Goal: Information Seeking & Learning: Learn about a topic

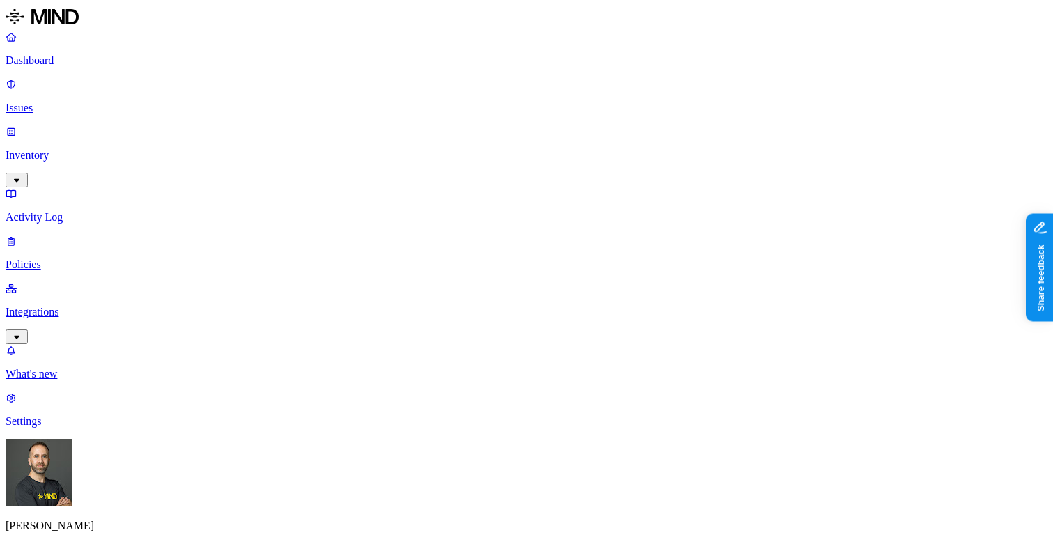
click at [98, 149] on p "Inventory" at bounding box center [527, 155] width 1042 height 13
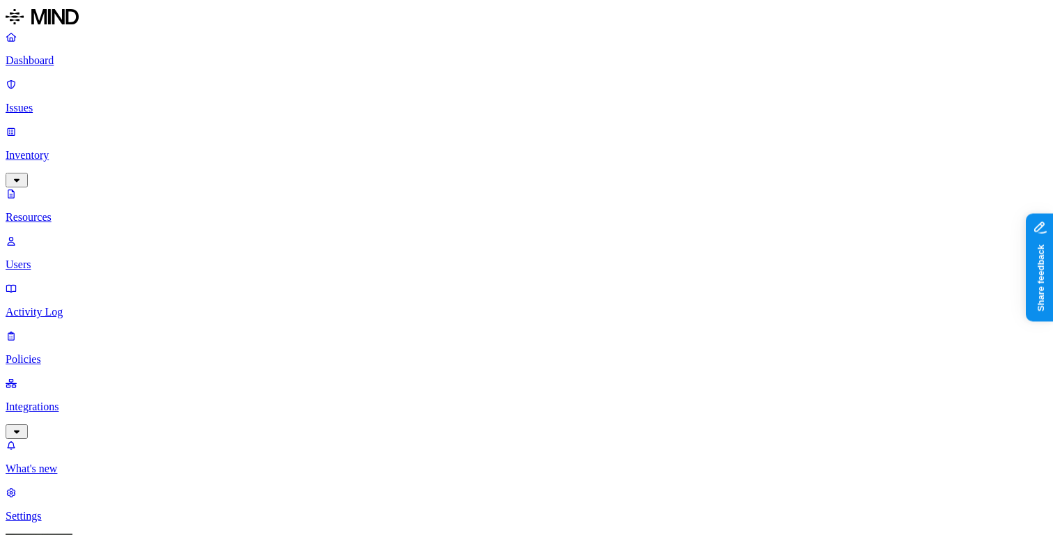
click at [678, 278] on button "button" at bounding box center [683, 280] width 11 height 4
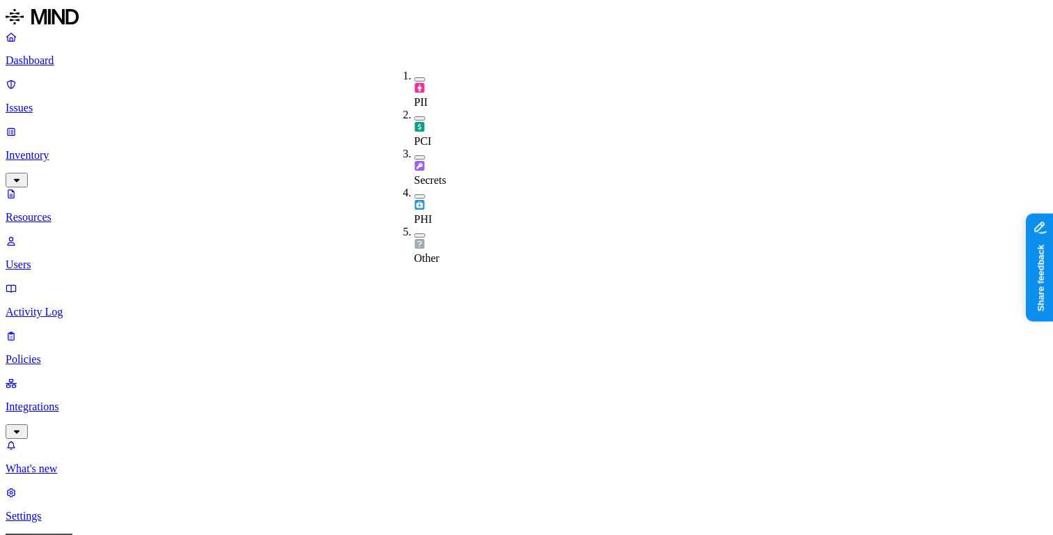
click at [415, 116] on button "button" at bounding box center [420, 118] width 11 height 4
click at [415, 109] on button "button" at bounding box center [420, 116] width 11 height 15
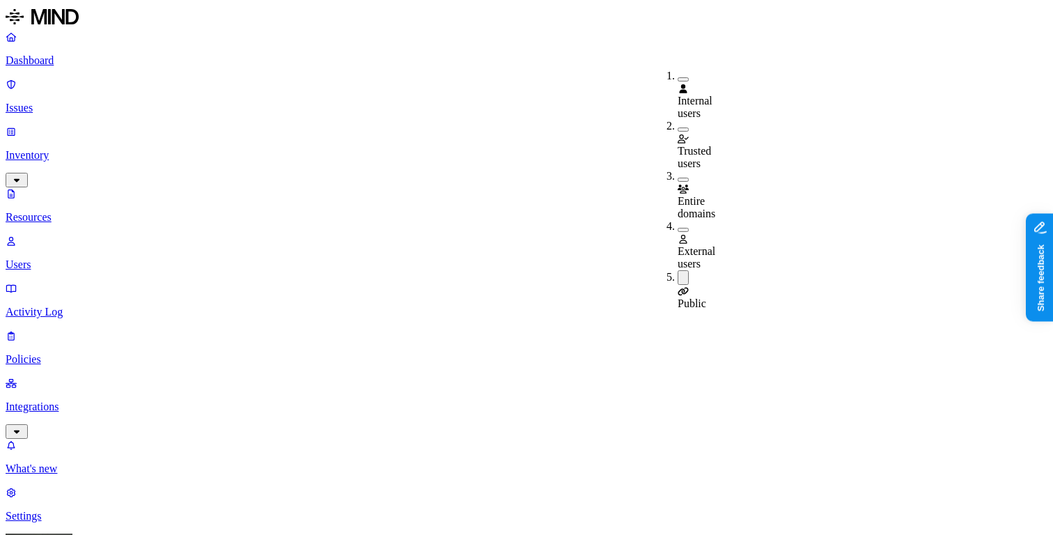
click at [678, 228] on button "button" at bounding box center [683, 230] width 11 height 4
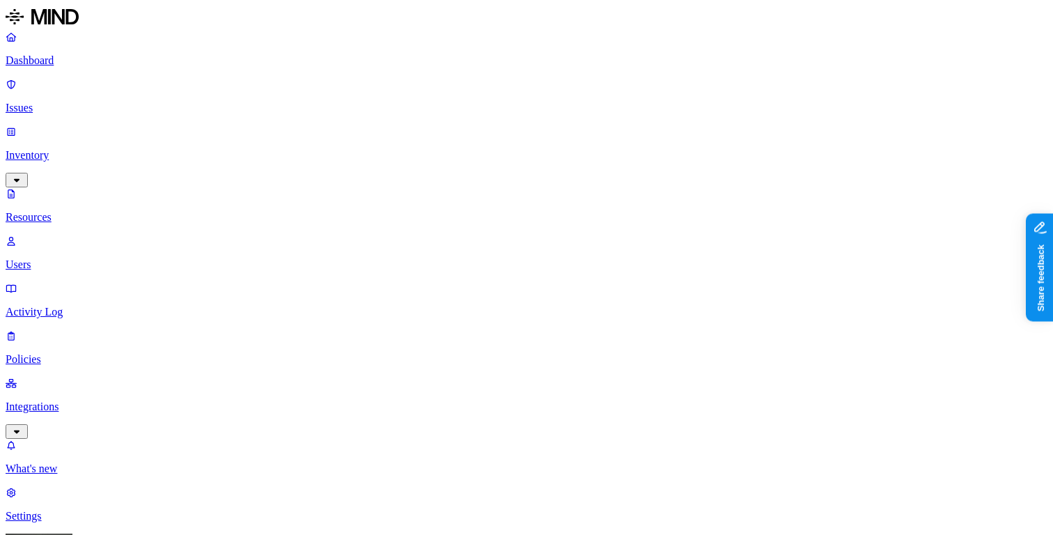
click at [415, 155] on button "button" at bounding box center [420, 157] width 11 height 4
click at [415, 148] on button "button" at bounding box center [420, 155] width 11 height 15
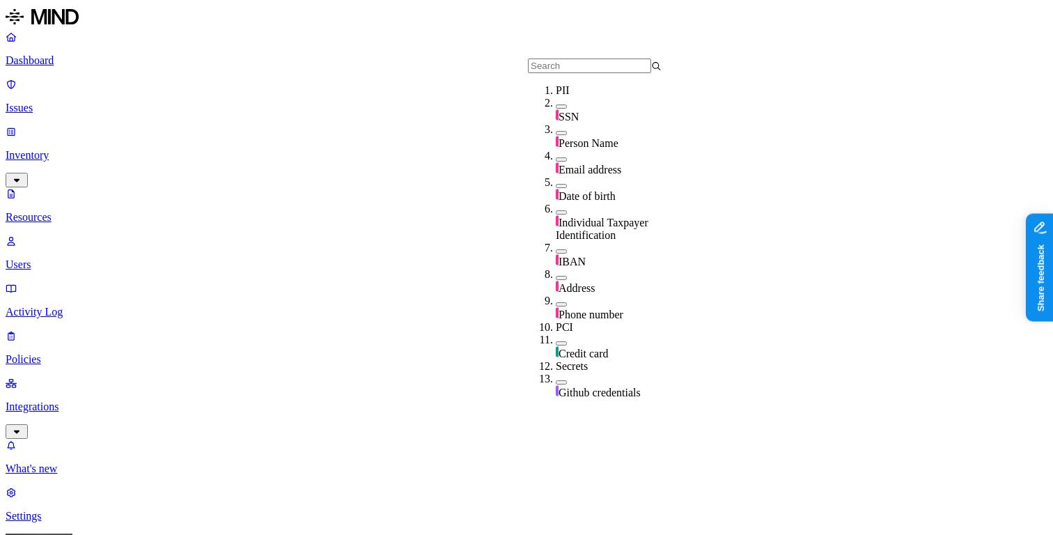
click at [556, 109] on button "button" at bounding box center [561, 107] width 11 height 4
click at [556, 111] on button "button" at bounding box center [561, 104] width 11 height 15
click at [556, 249] on button "button" at bounding box center [561, 251] width 11 height 4
click at [556, 242] on button "button" at bounding box center [561, 249] width 11 height 15
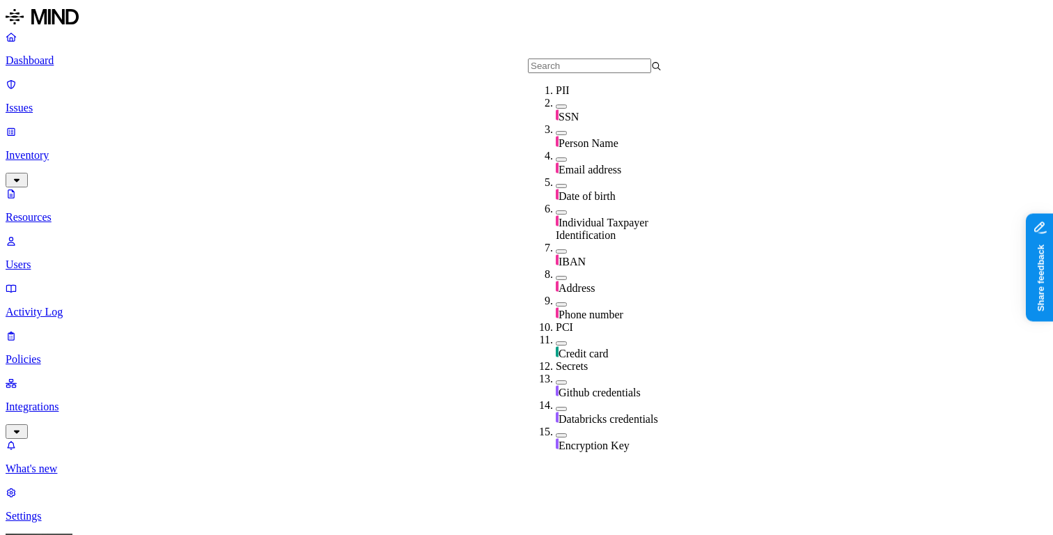
scroll to position [33, 0]
click at [556, 210] on button "button" at bounding box center [561, 212] width 11 height 4
click at [556, 203] on button "button" at bounding box center [561, 210] width 11 height 15
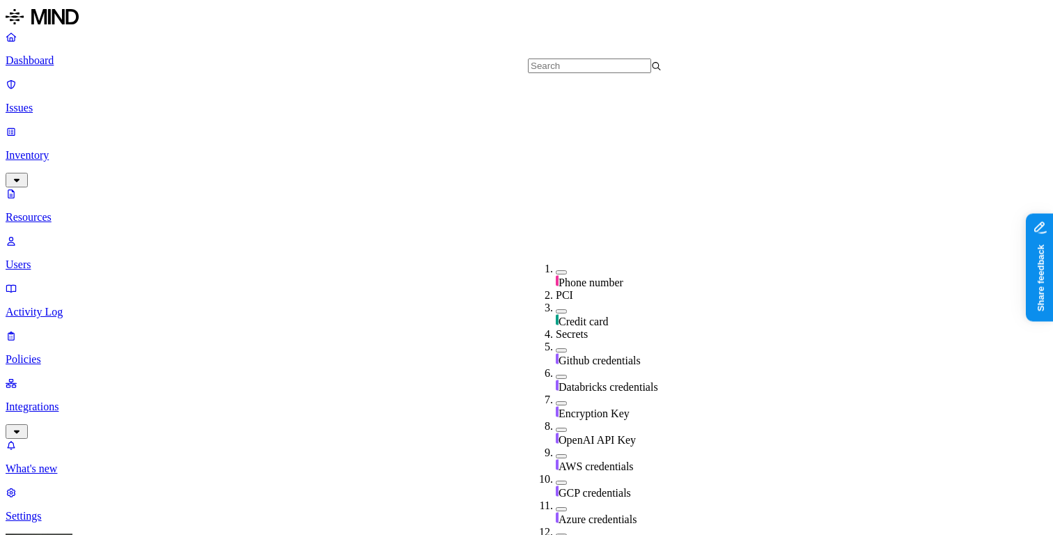
scroll to position [309, 0]
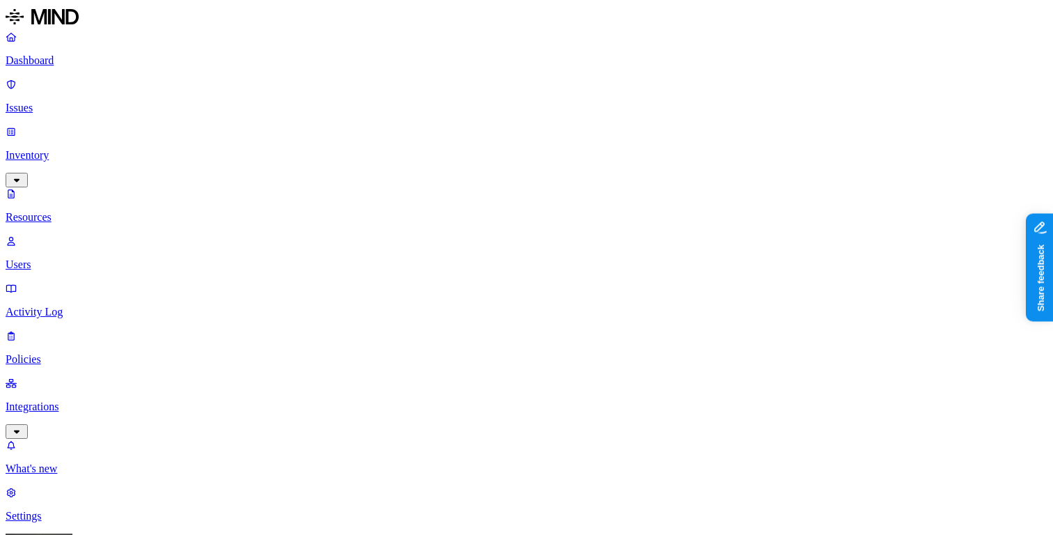
scroll to position [456, 0]
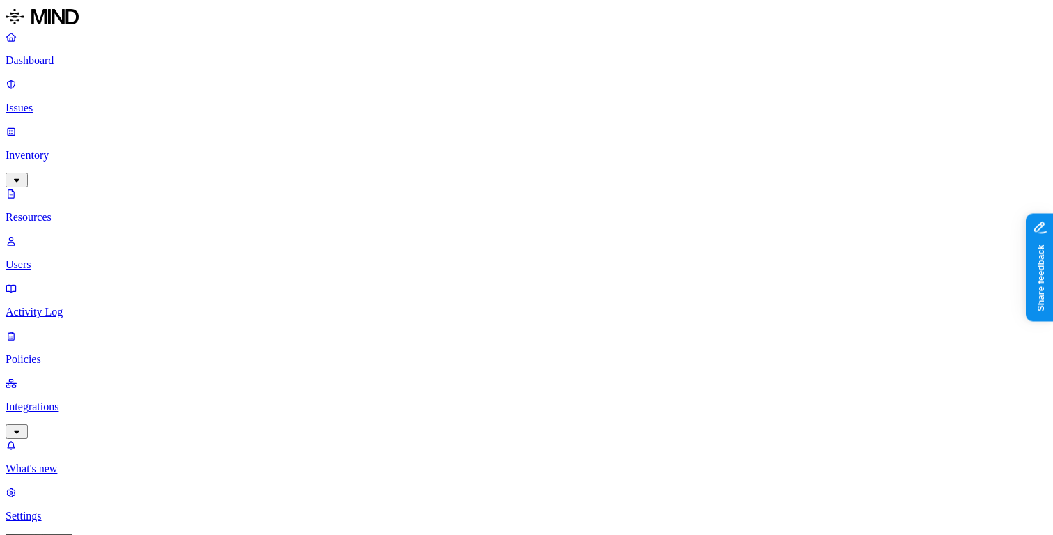
type input "pdf"
click at [354, 109] on div "PDF" at bounding box center [421, 103] width 134 height 13
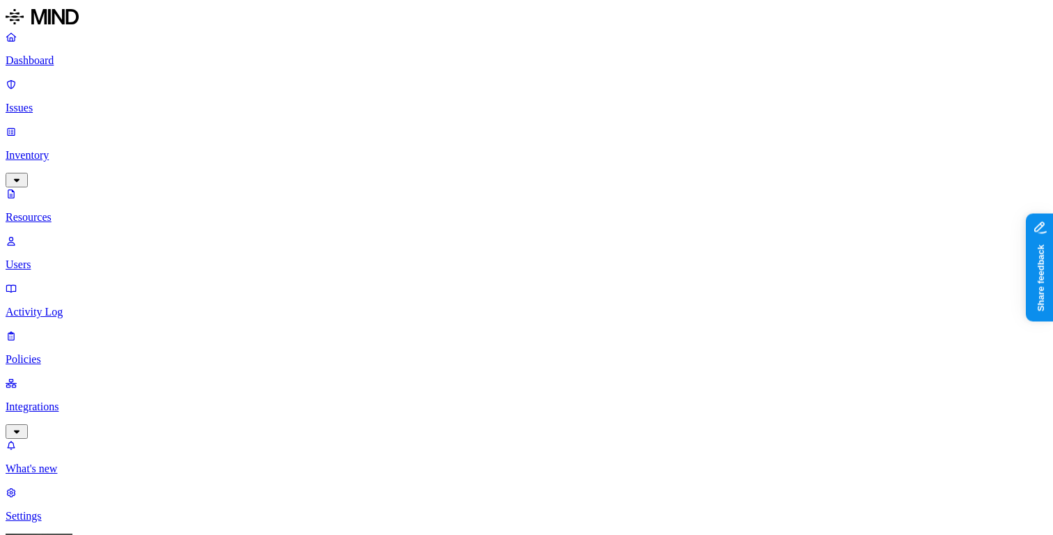
scroll to position [27, 0]
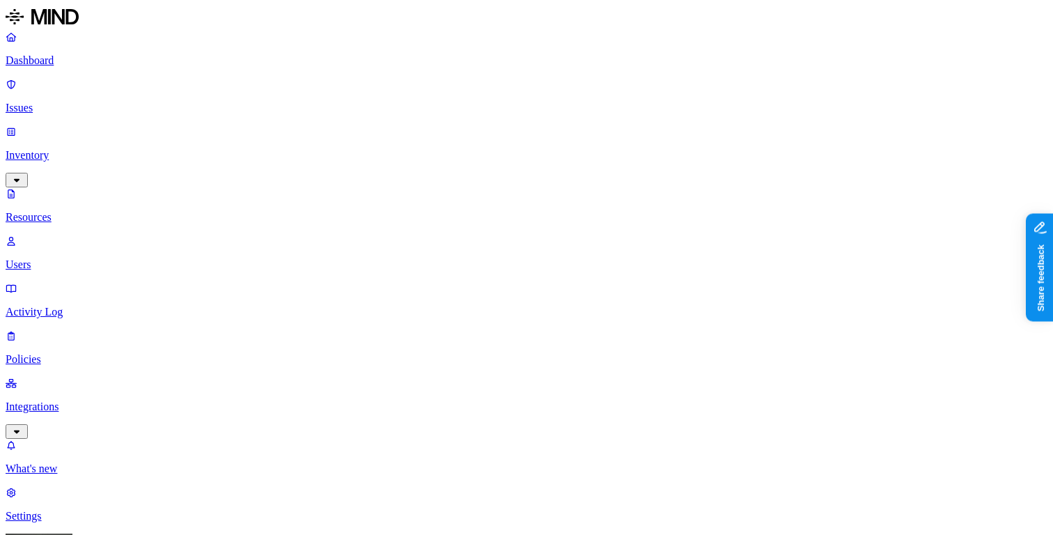
scroll to position [27, 0]
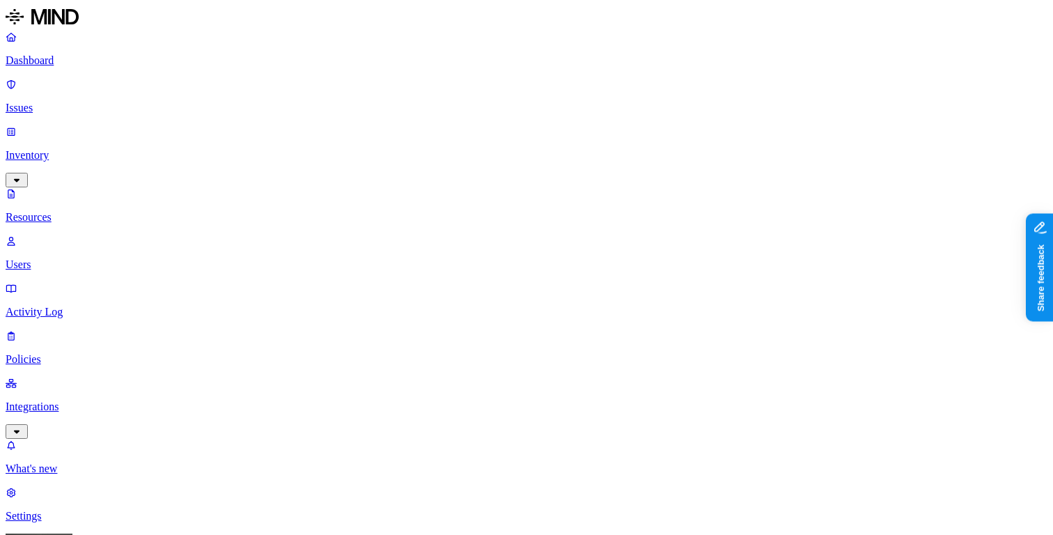
scroll to position [27, 0]
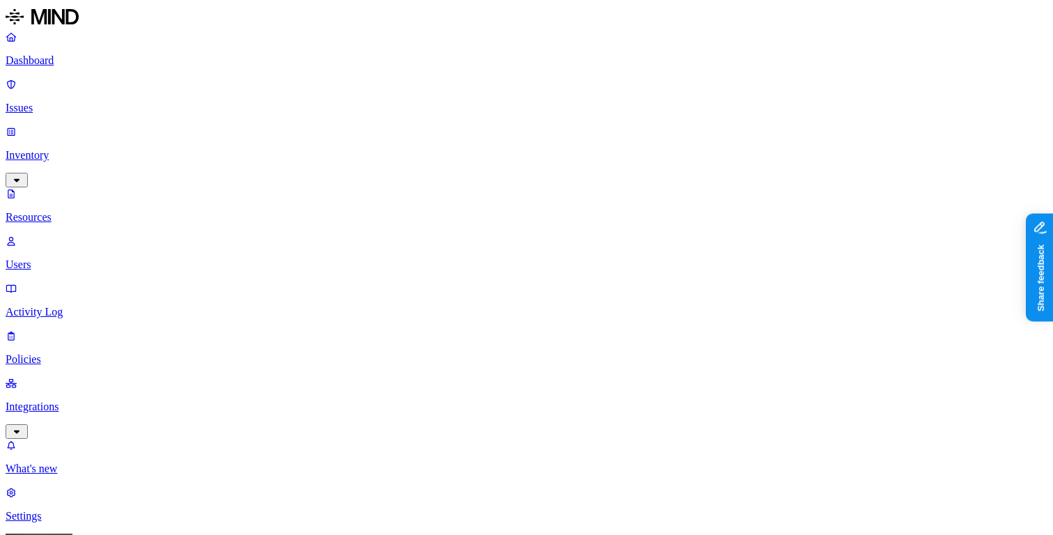
type input "plain"
click at [354, 97] on div "All" at bounding box center [421, 90] width 134 height 13
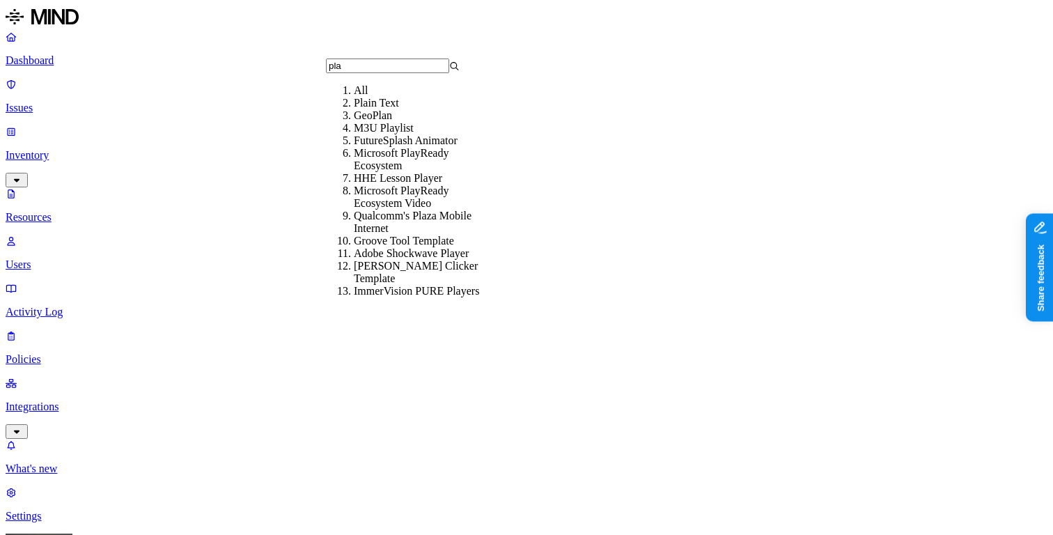
type input "pla"
click at [370, 109] on div "Plain Text" at bounding box center [421, 103] width 134 height 13
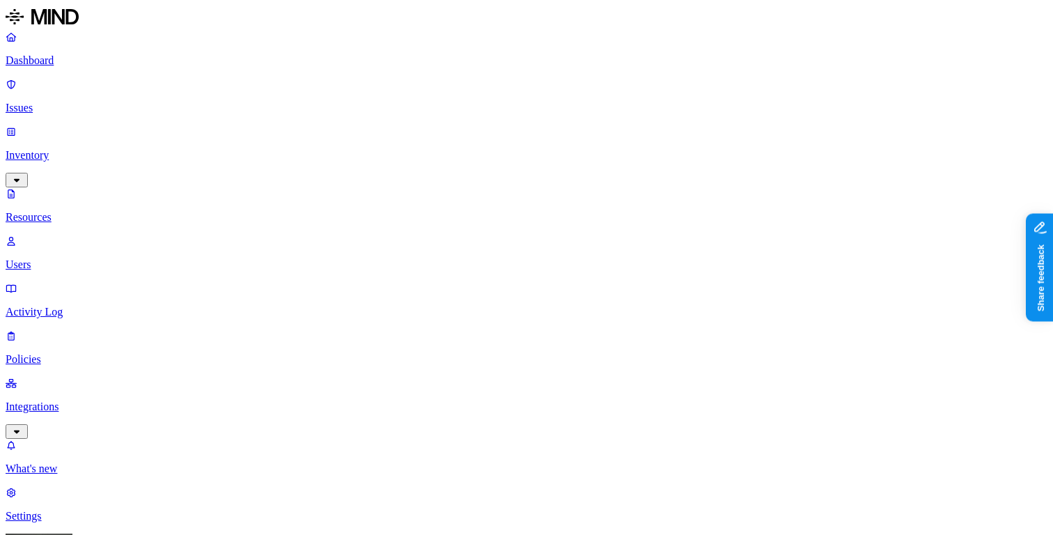
scroll to position [456, 0]
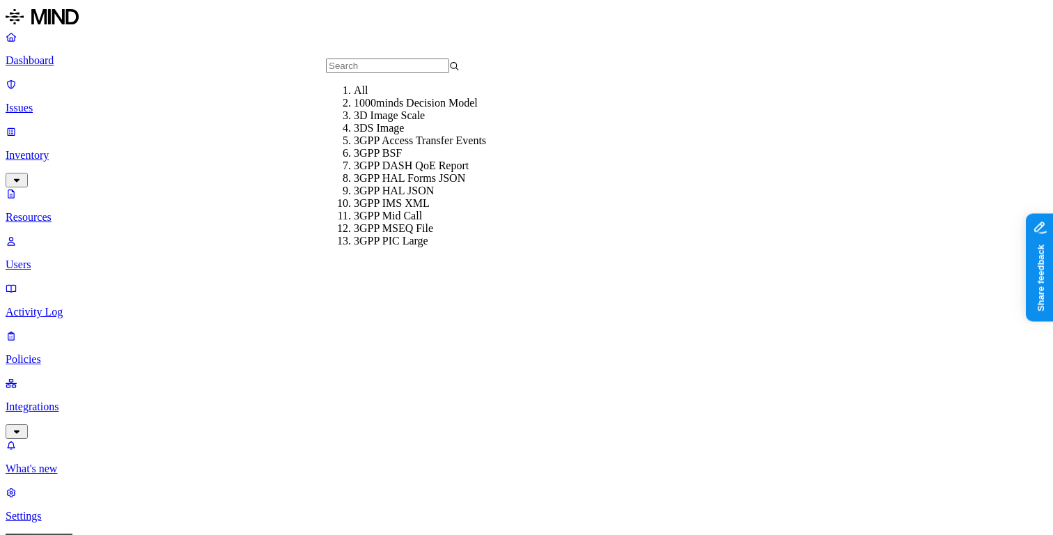
click at [386, 73] on input "text" at bounding box center [387, 66] width 123 height 15
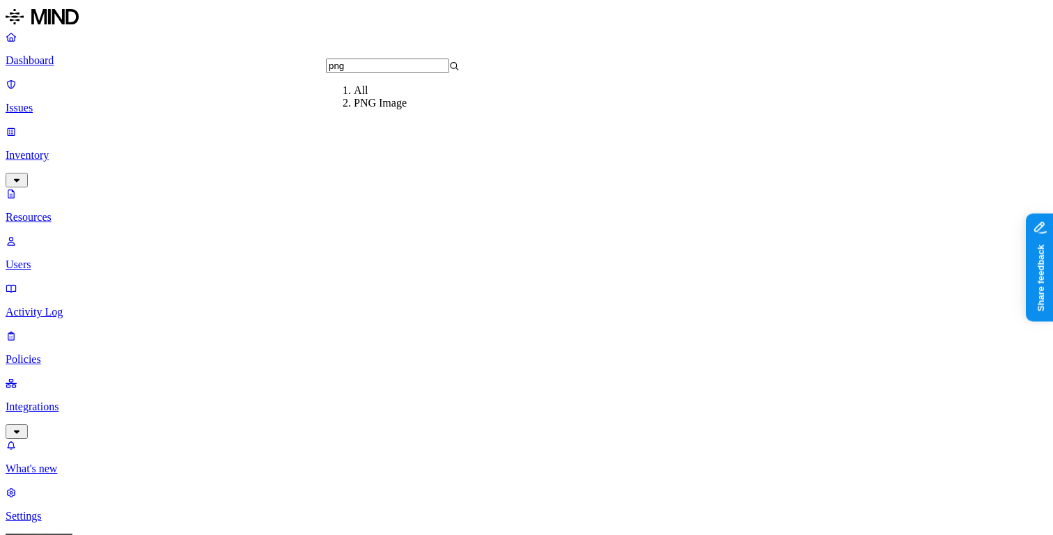
type input "png"
click at [354, 97] on div "All" at bounding box center [421, 90] width 134 height 13
type input "png"
click at [355, 109] on div "PNG Image" at bounding box center [421, 103] width 134 height 13
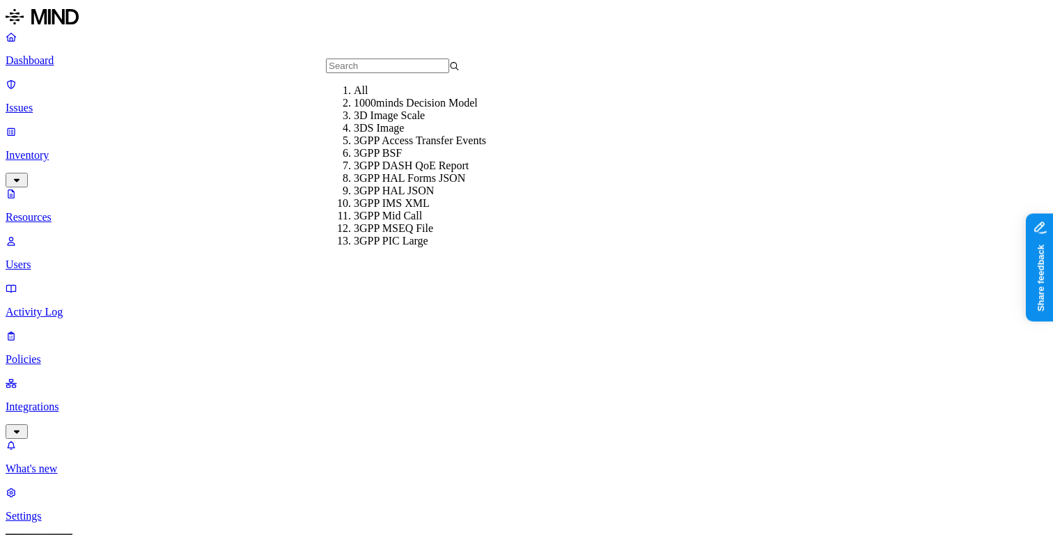
click at [357, 97] on div "All" at bounding box center [421, 90] width 134 height 13
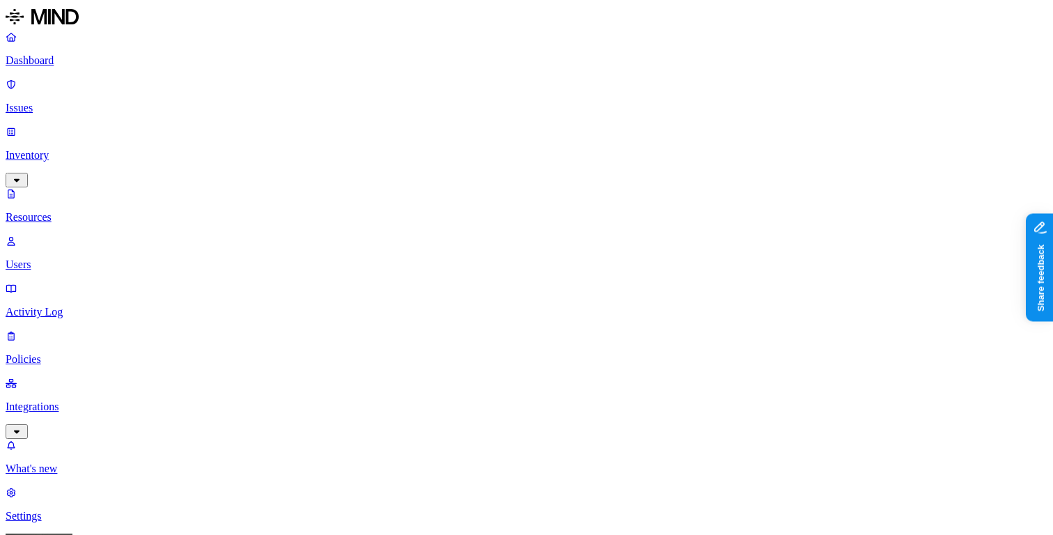
type input "cred"
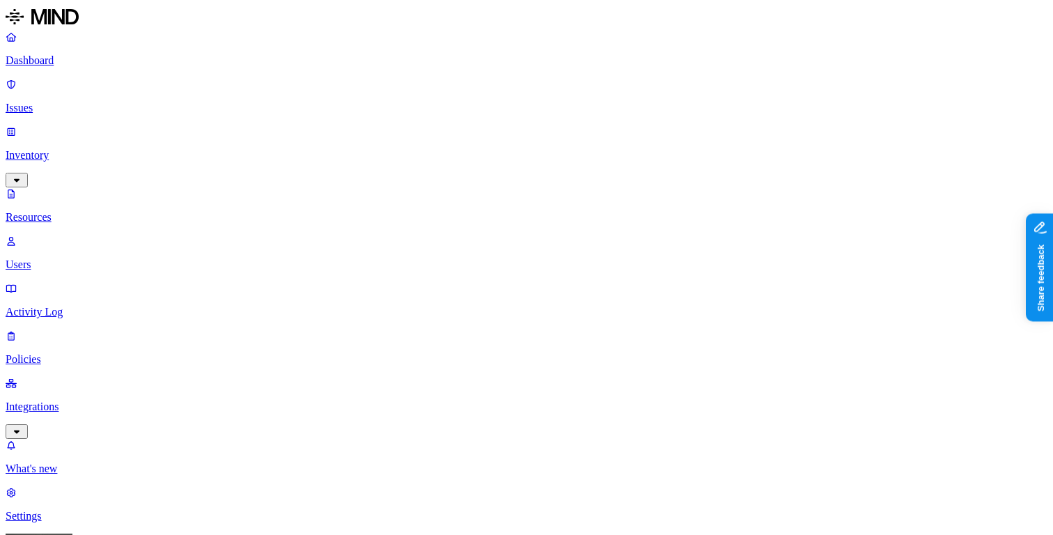
type input "amex"
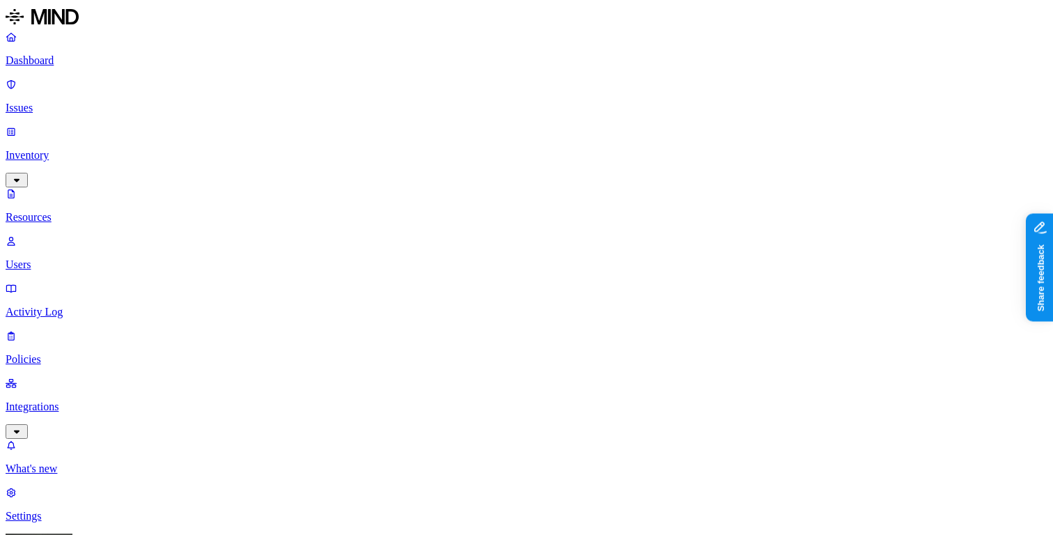
type input "credit card"
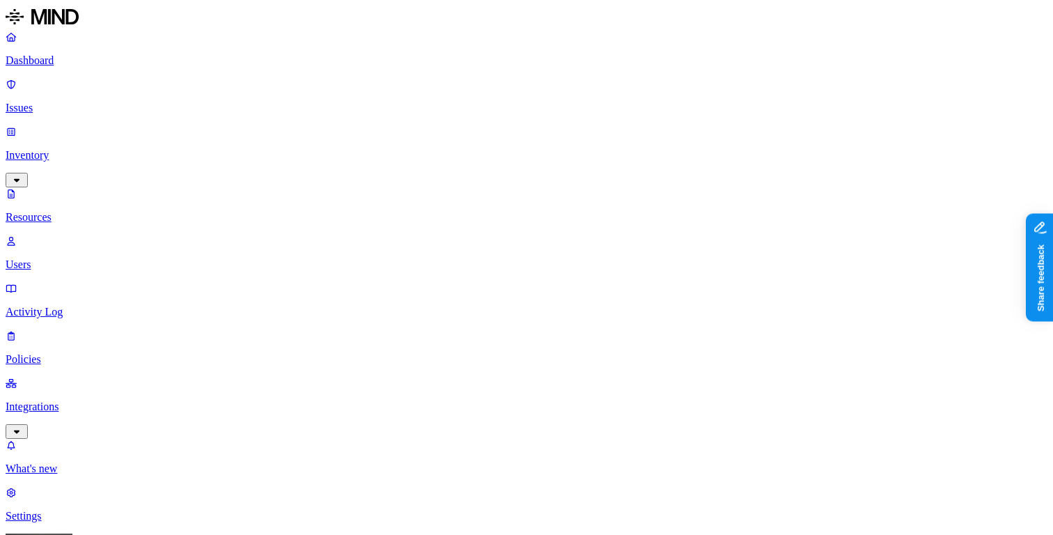
scroll to position [28, 0]
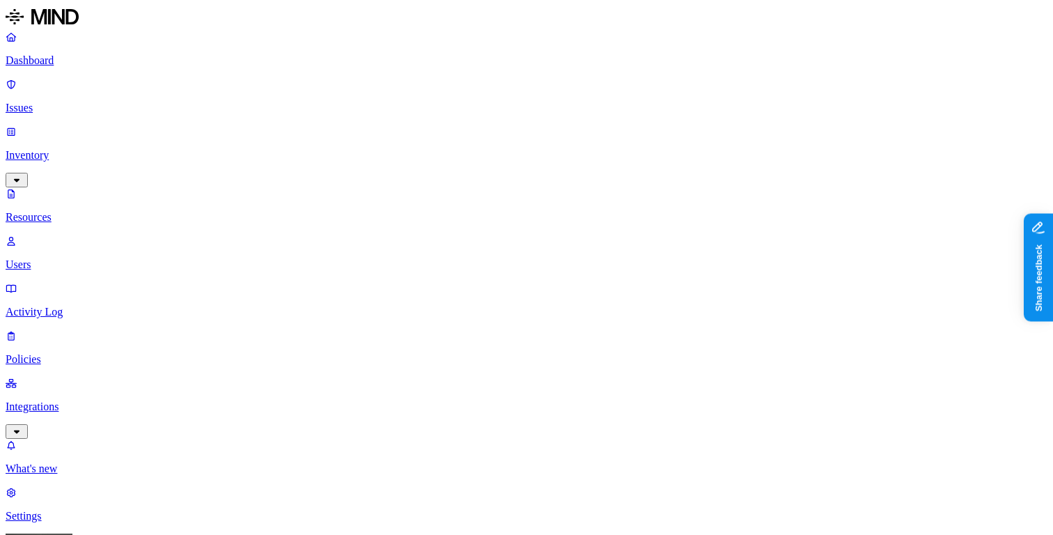
type input "customer"
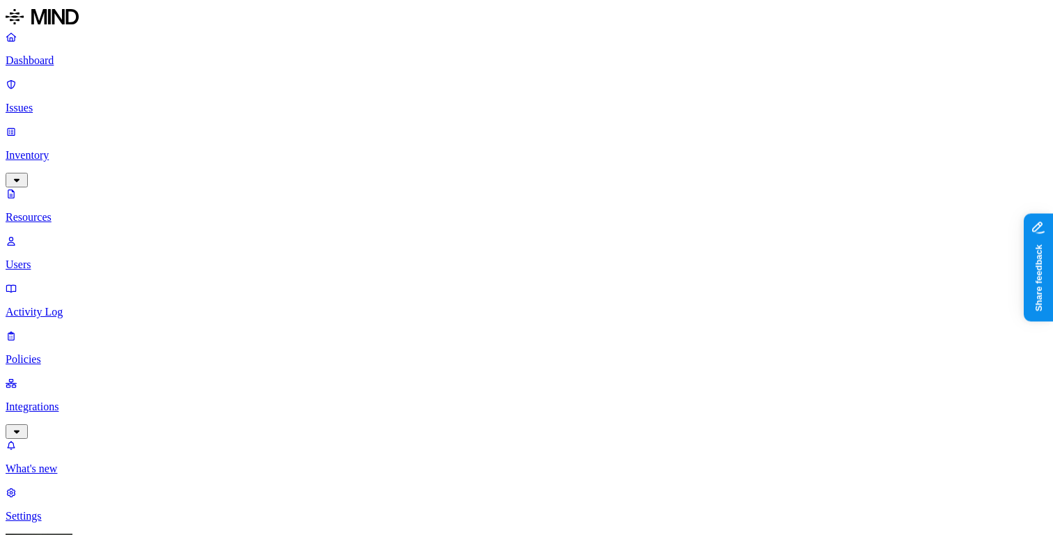
scroll to position [28, 0]
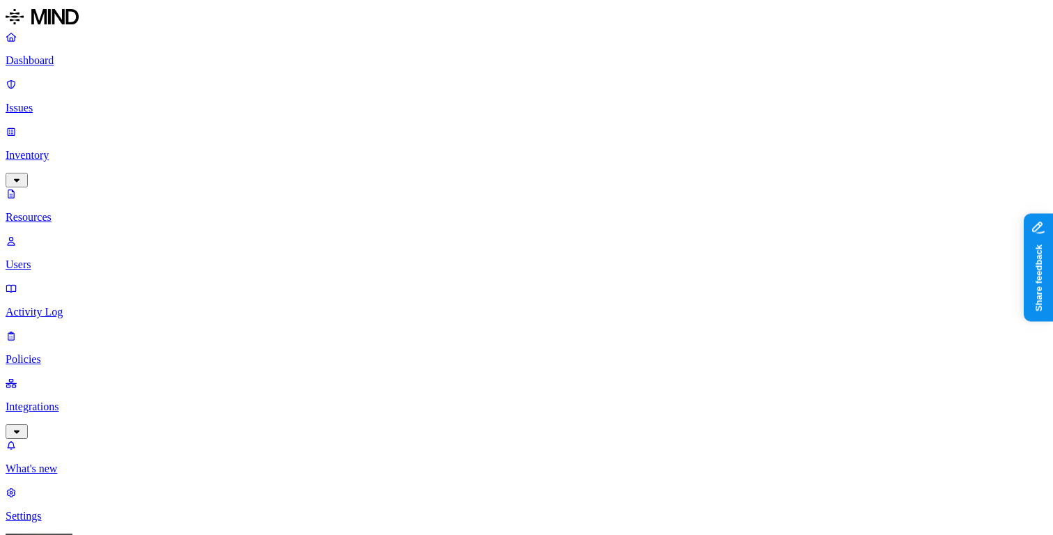
scroll to position [28, 0]
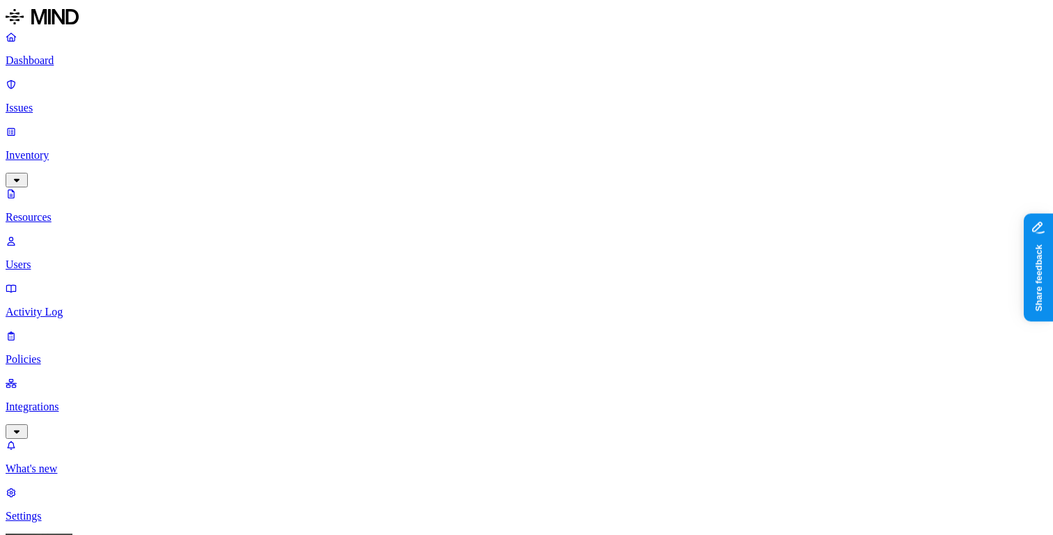
click at [415, 116] on button "button" at bounding box center [420, 118] width 11 height 4
click at [415, 109] on button "button" at bounding box center [420, 116] width 11 height 15
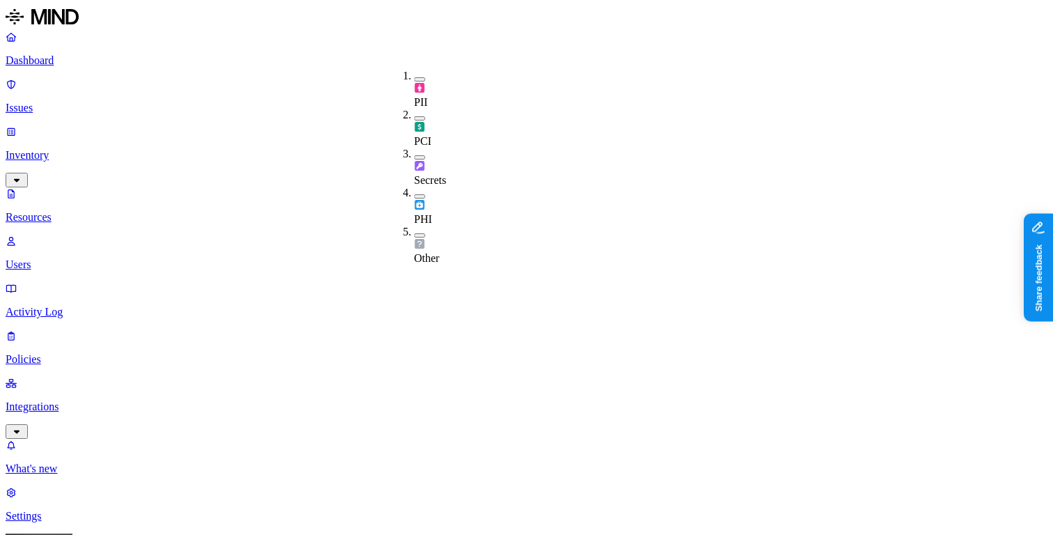
click at [415, 77] on button "button" at bounding box center [420, 79] width 11 height 4
click at [415, 74] on button "button" at bounding box center [420, 77] width 11 height 15
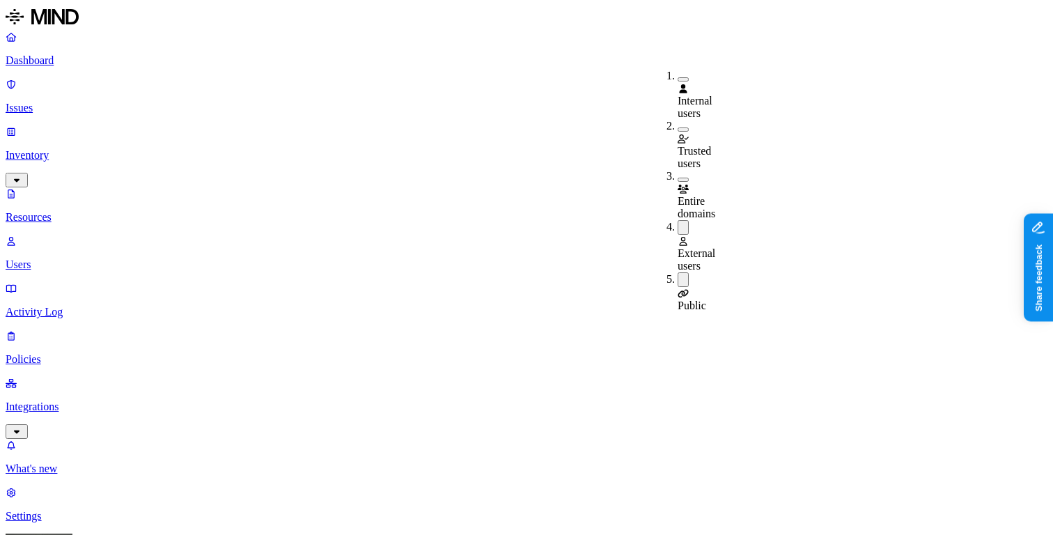
click at [678, 272] on button "button" at bounding box center [683, 279] width 11 height 15
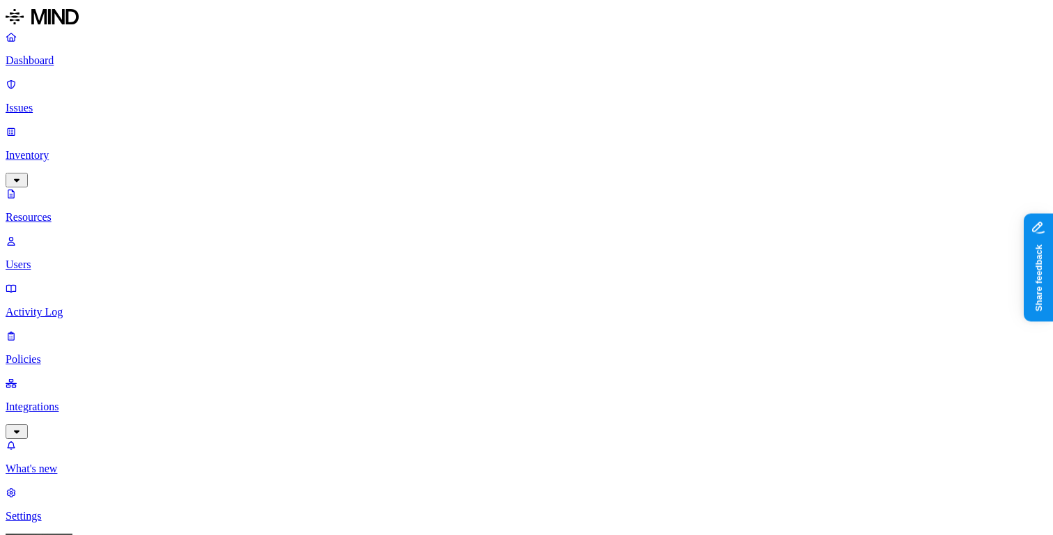
click at [415, 109] on div "PCI" at bounding box center [415, 128] width 0 height 39
click at [415, 109] on div "PCI" at bounding box center [415, 129] width 0 height 41
click at [54, 63] on p "Dashboard" at bounding box center [527, 60] width 1042 height 13
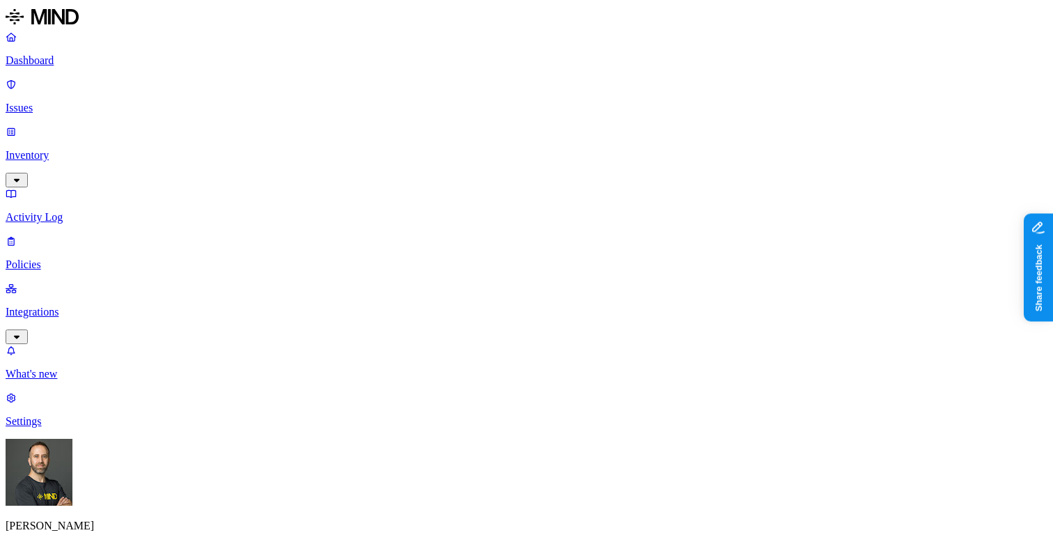
click at [120, 149] on p "Inventory" at bounding box center [527, 155] width 1042 height 13
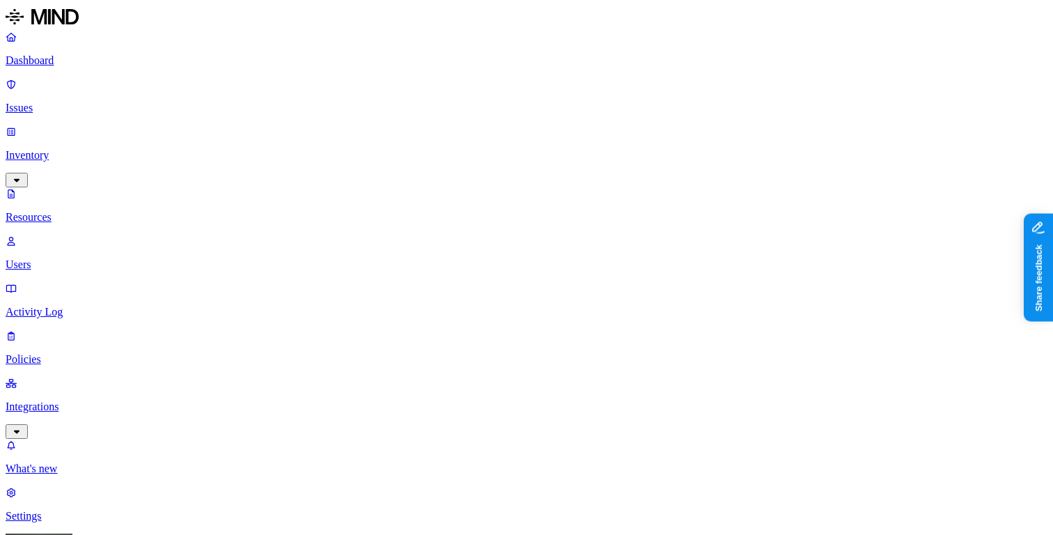
click at [102, 61] on p "Dashboard" at bounding box center [527, 60] width 1042 height 13
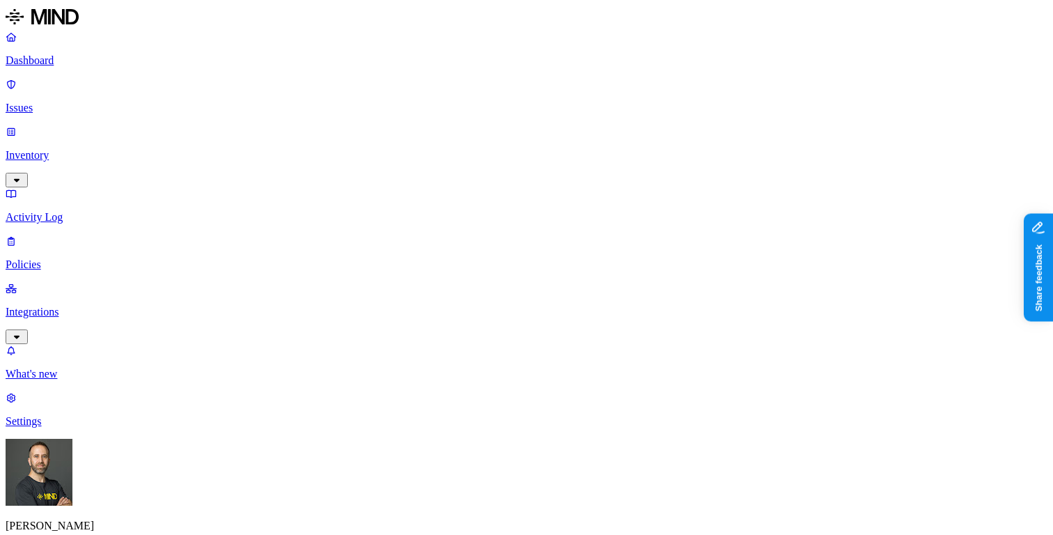
click at [78, 149] on p "Inventory" at bounding box center [527, 155] width 1042 height 13
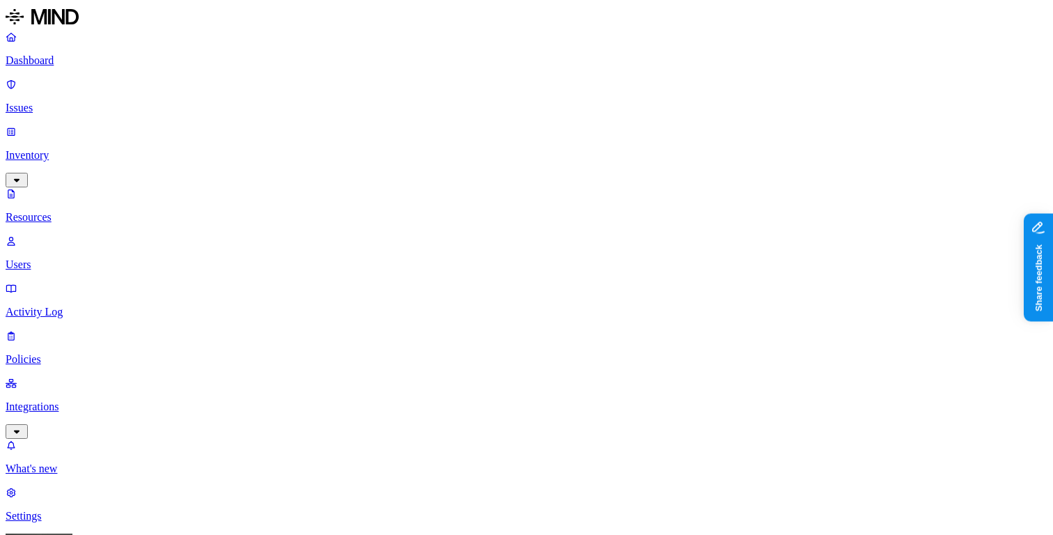
type input "herndon"
click at [806, 121] on div "Phillip Herndon - Personal Drive" at bounding box center [873, 109] width 134 height 25
click at [678, 278] on button "button" at bounding box center [683, 280] width 11 height 4
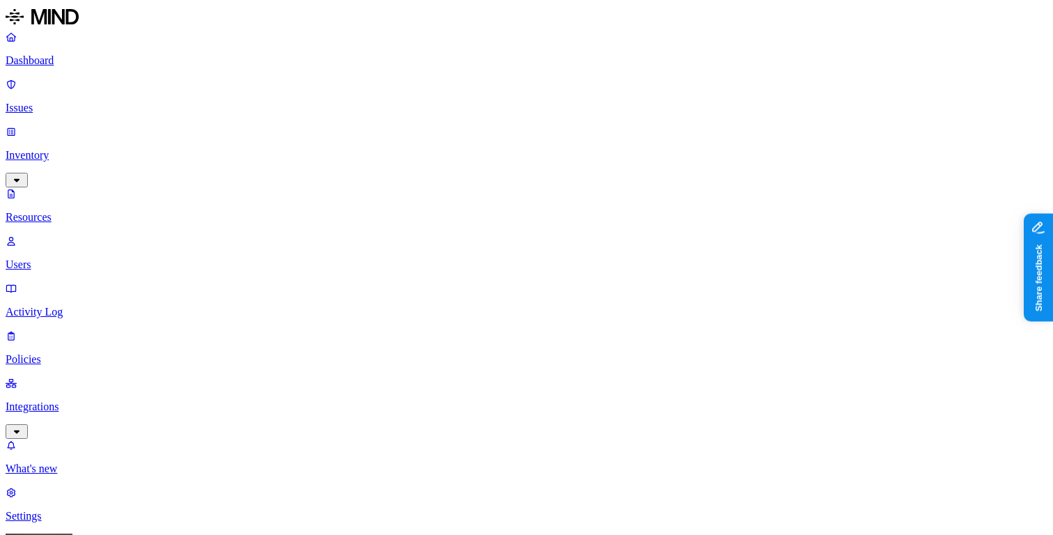
scroll to position [28, 0]
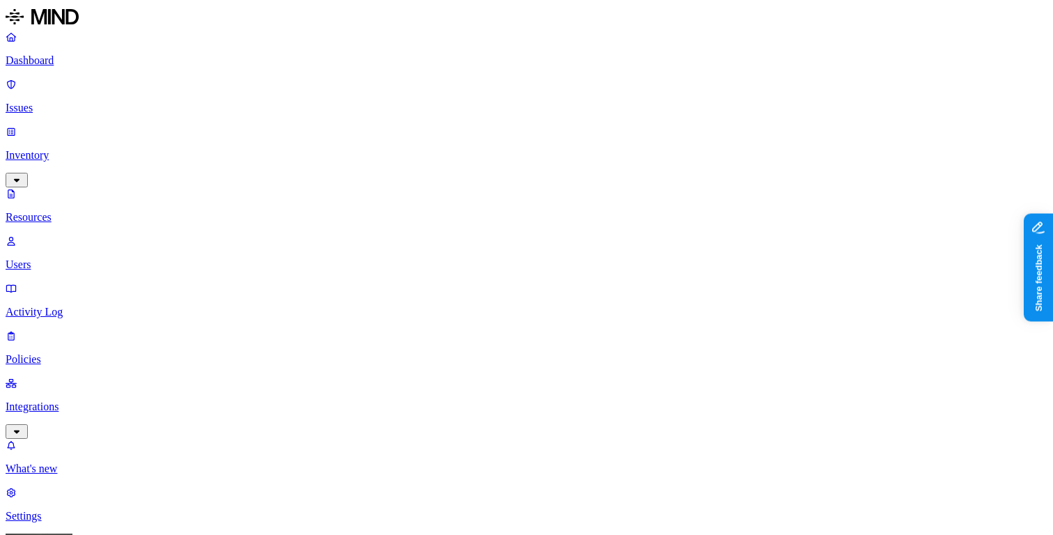
scroll to position [28, 0]
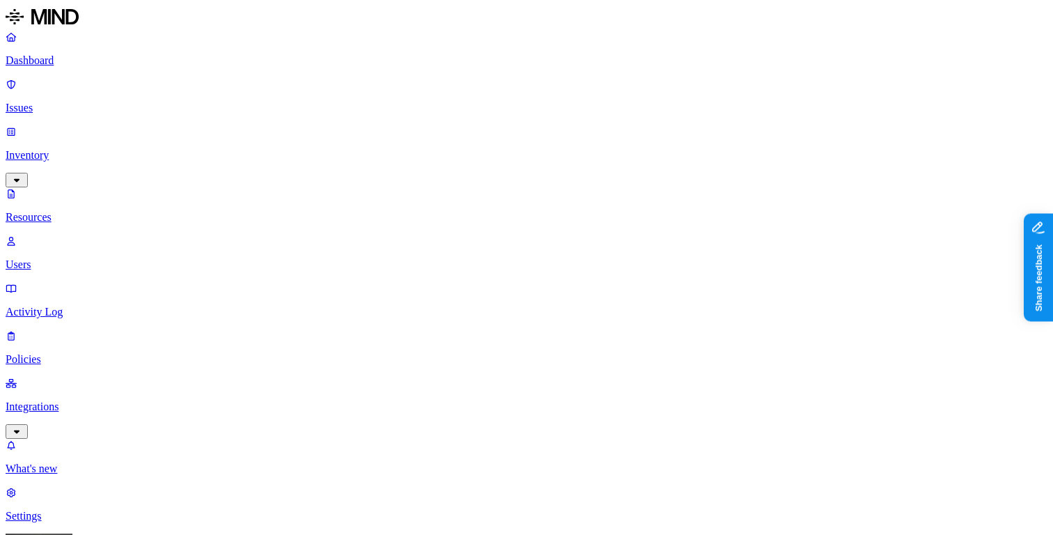
scroll to position [28, 0]
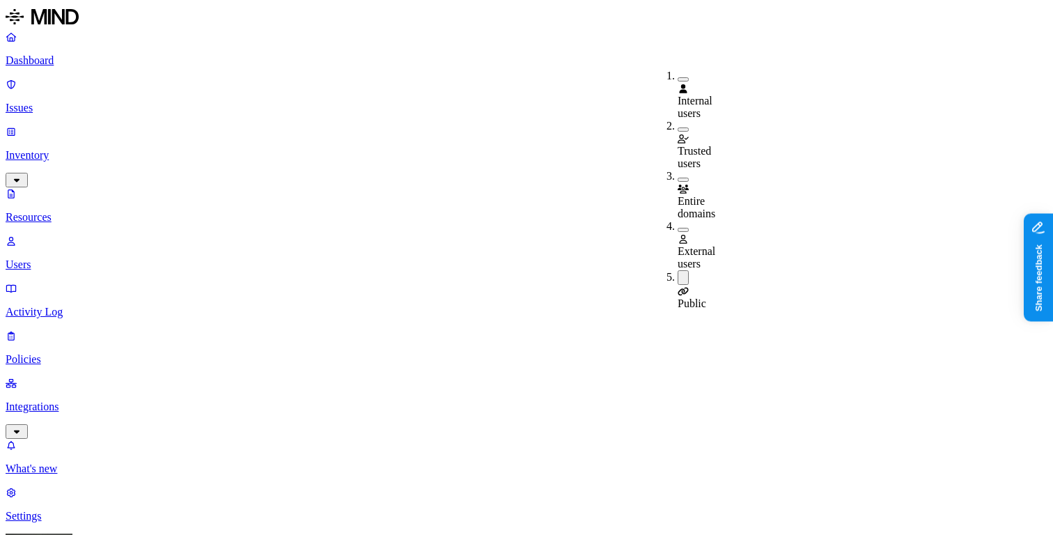
click at [678, 228] on button "button" at bounding box center [683, 230] width 11 height 4
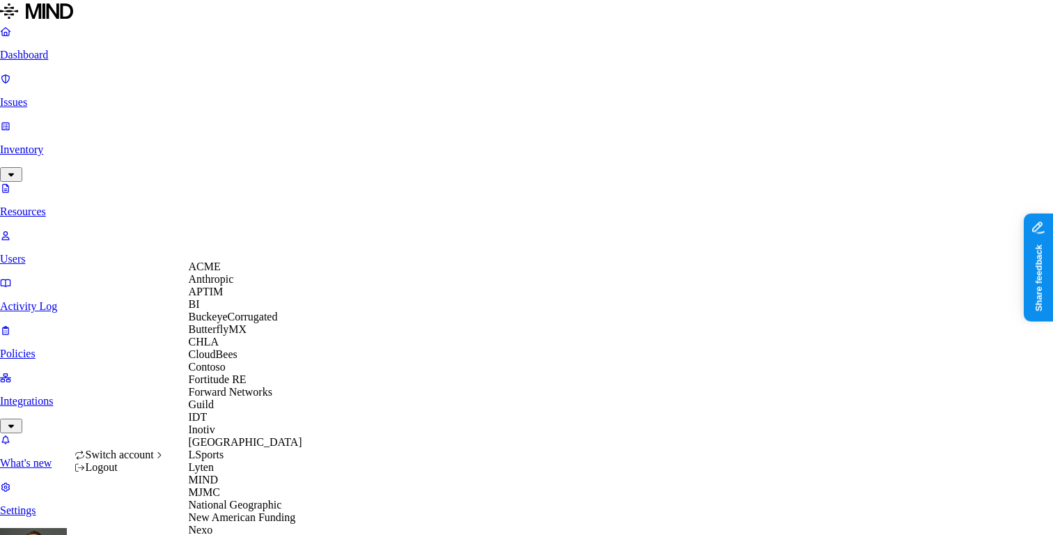
scroll to position [591, 0]
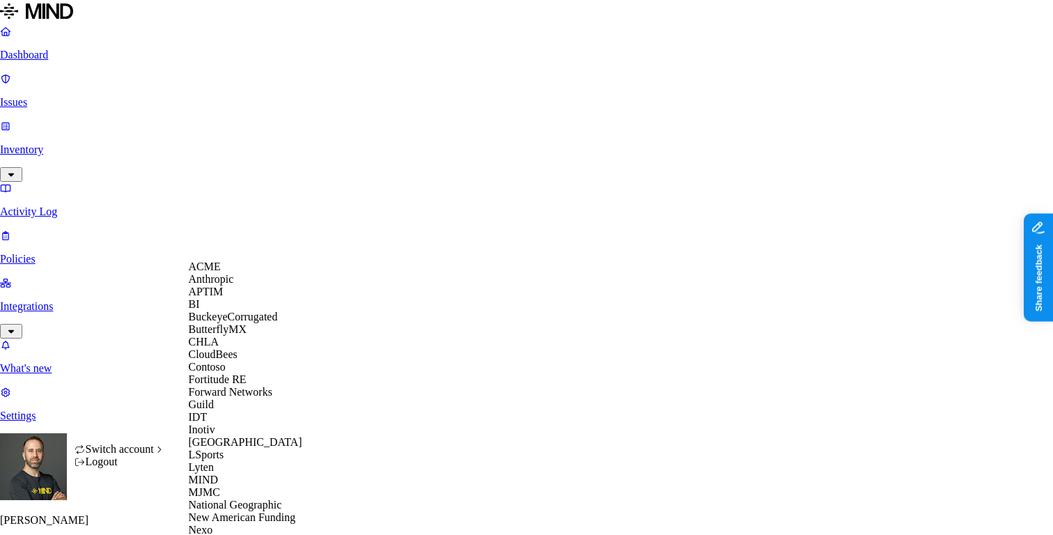
click at [246, 323] on span "BuckeyeCorrugated" at bounding box center [233, 317] width 89 height 12
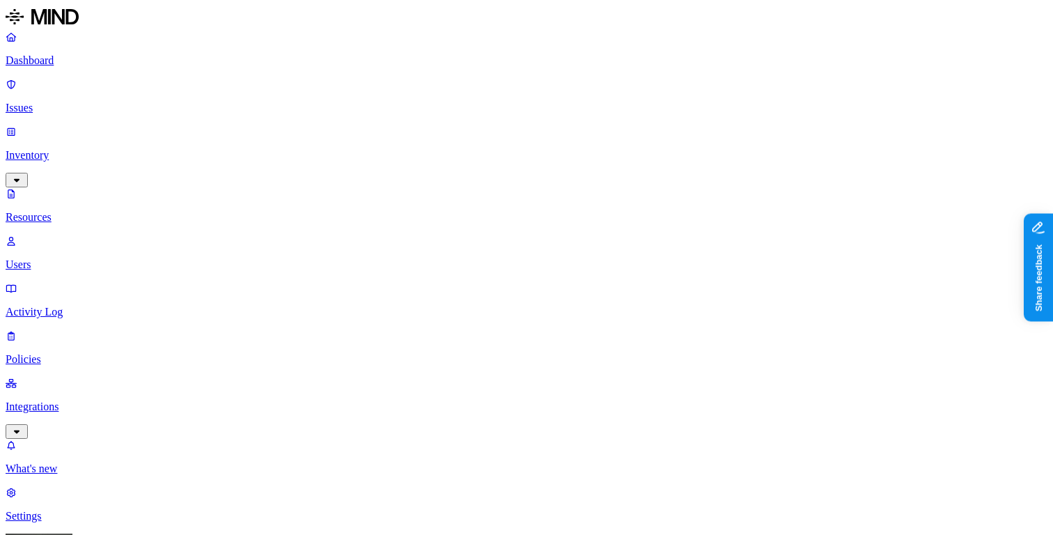
click at [102, 58] on p "Dashboard" at bounding box center [527, 60] width 1042 height 13
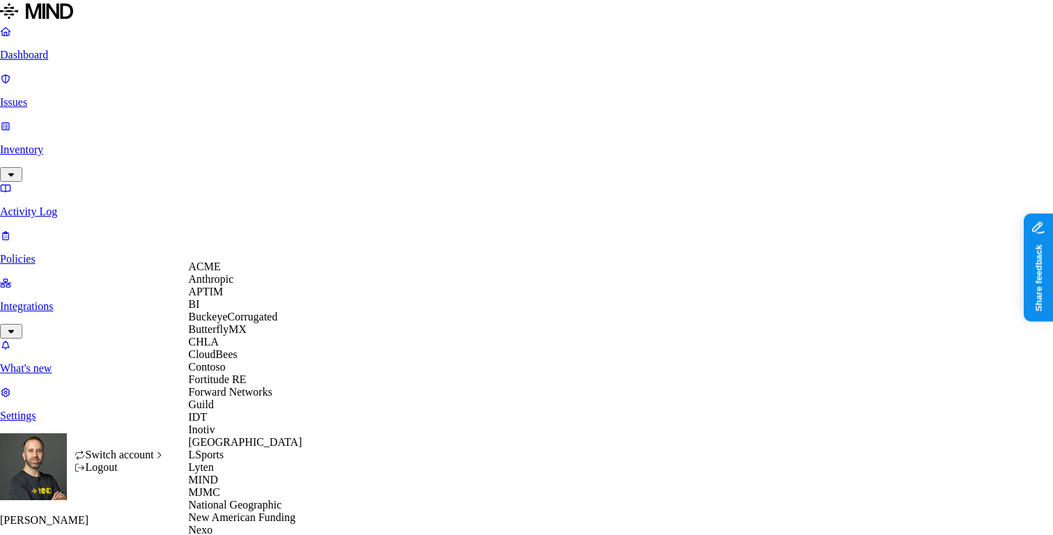
scroll to position [366, 0]
click at [246, 511] on span "New American Funding" at bounding box center [242, 517] width 107 height 12
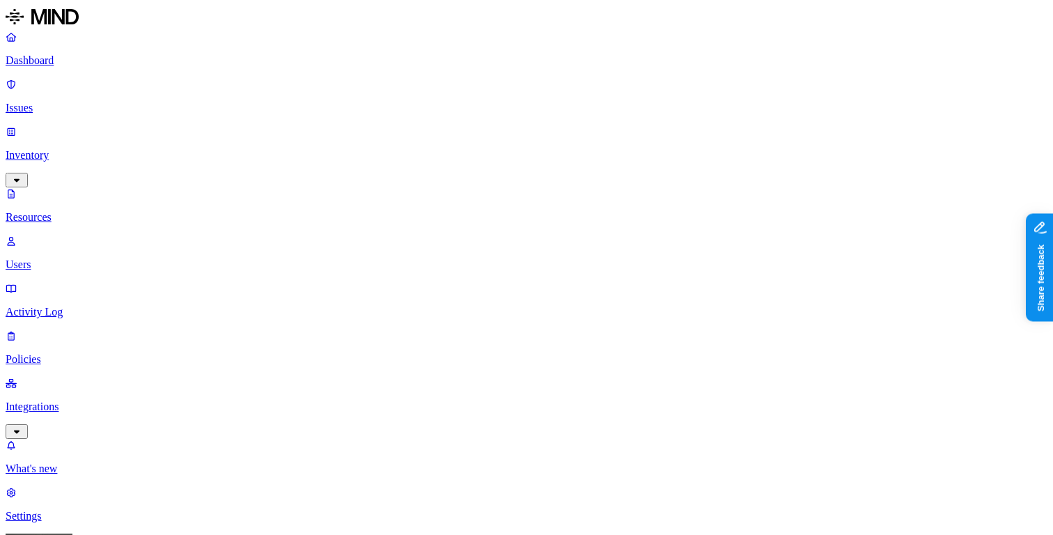
scroll to position [107, 0]
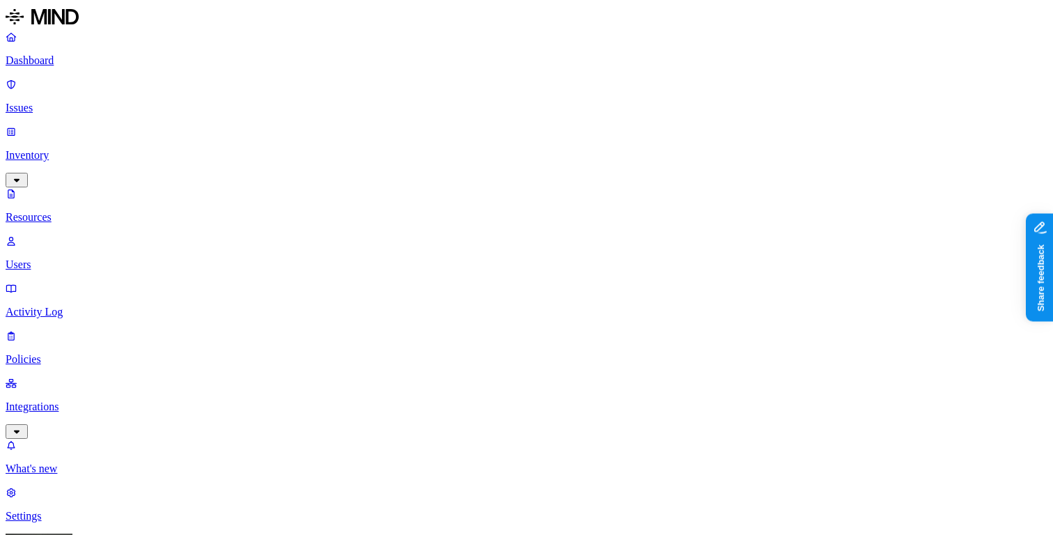
click at [87, 67] on p "Dashboard" at bounding box center [527, 60] width 1042 height 13
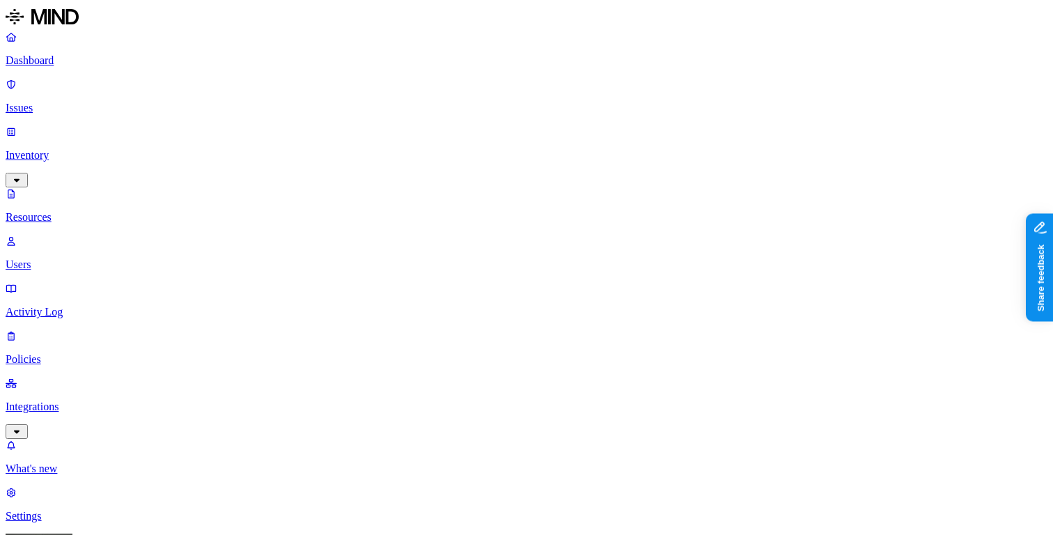
click at [57, 66] on p "Dashboard" at bounding box center [527, 60] width 1042 height 13
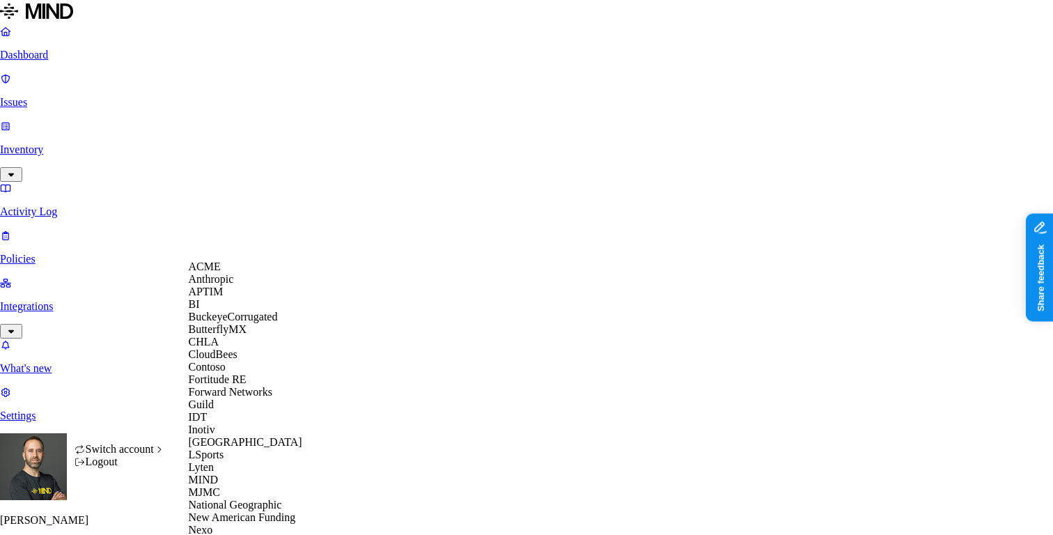
scroll to position [591, 0]
